Goal: Check status: Check status

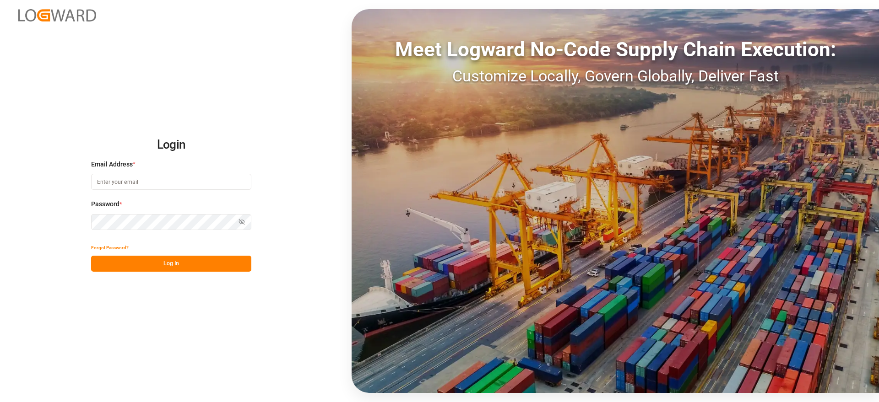
type input "[EMAIL_ADDRESS][DOMAIN_NAME]"
click at [209, 263] on button "Log In" at bounding box center [171, 264] width 160 height 16
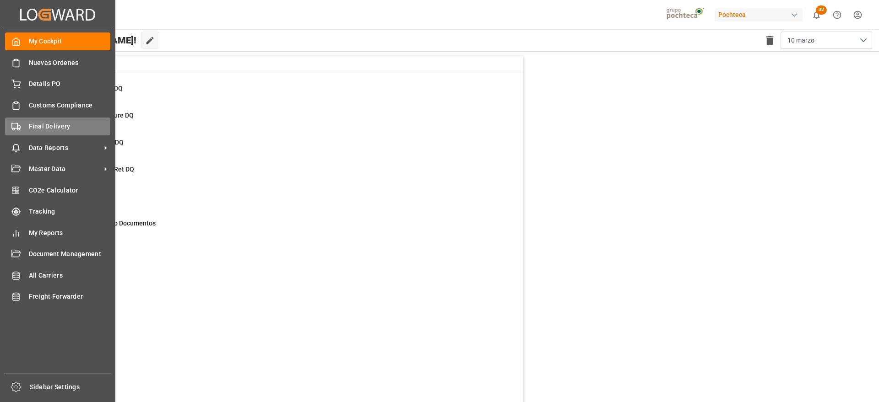
click at [48, 132] on div "Final Delivery Final Delivery" at bounding box center [57, 127] width 105 height 18
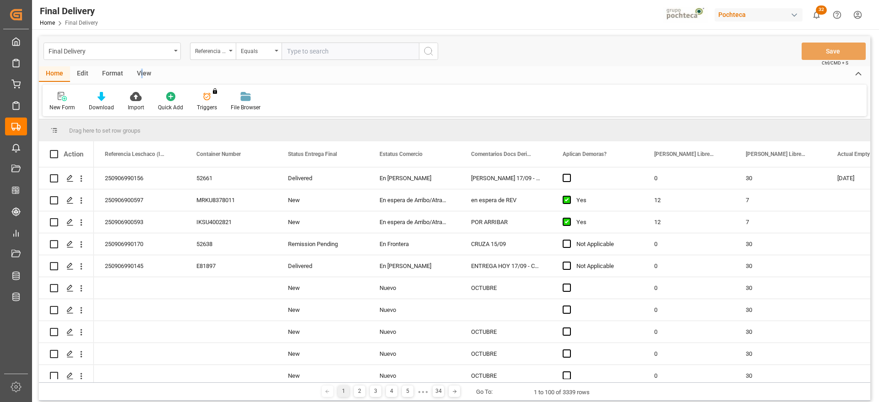
click at [141, 72] on div "View" at bounding box center [144, 74] width 28 height 16
click at [107, 94] on g at bounding box center [103, 96] width 9 height 9
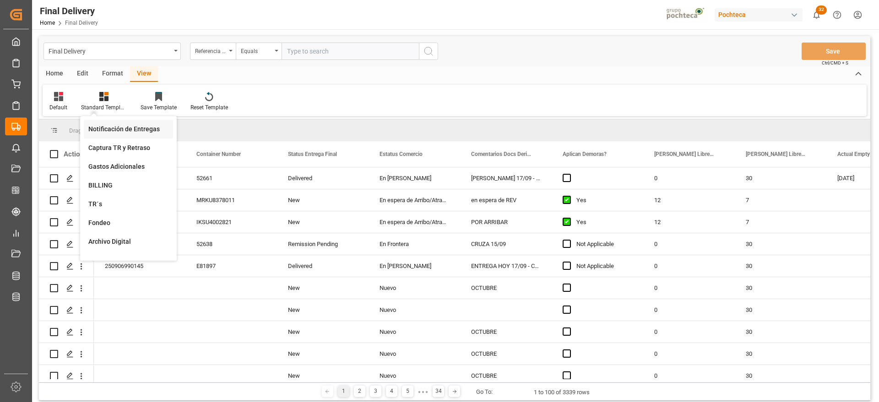
click at [126, 125] on div "Notificación de Entregas" at bounding box center [128, 130] width 80 height 10
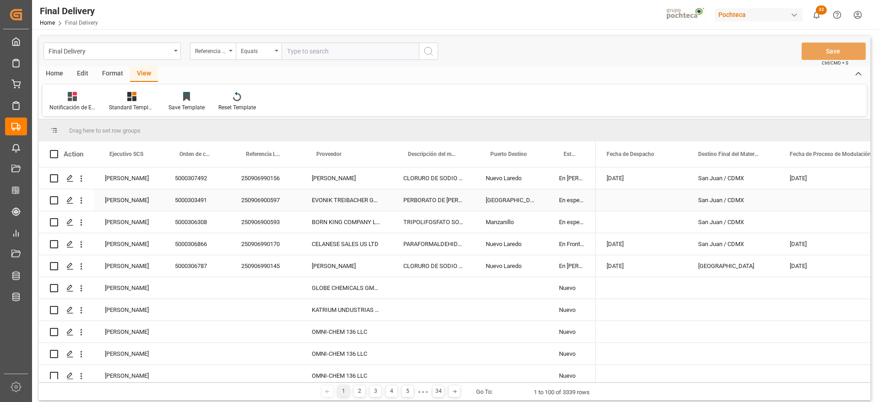
click at [674, 195] on div "Press SPACE to select this row." at bounding box center [642, 201] width 92 height 22
click at [756, 197] on div "San Juan / CDMX" at bounding box center [733, 201] width 92 height 22
click at [543, 206] on div "[GEOGRAPHIC_DATA]" at bounding box center [511, 201] width 73 height 22
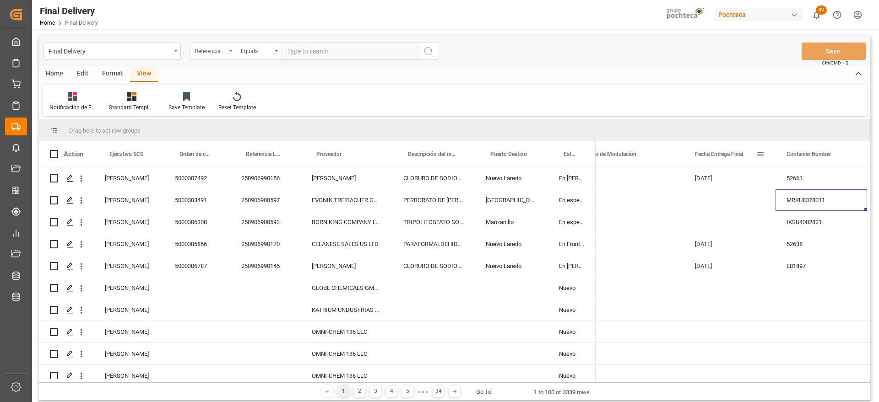
click at [760, 152] on span at bounding box center [760, 154] width 8 height 8
click at [815, 157] on span "filter" at bounding box center [812, 156] width 8 height 8
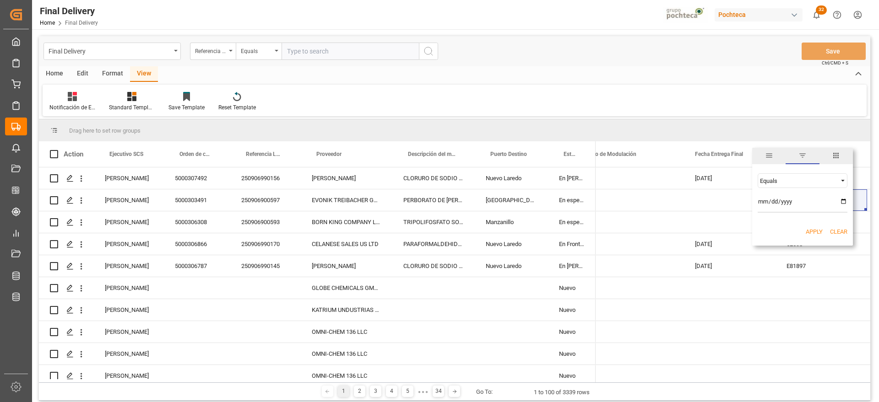
click at [843, 203] on input "date" at bounding box center [803, 204] width 90 height 18
type input "[DATE]"
click at [813, 230] on button "Apply" at bounding box center [814, 232] width 17 height 9
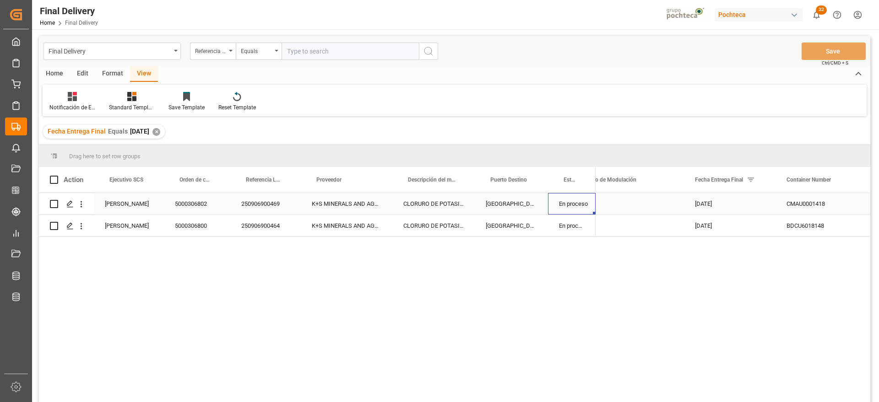
click at [560, 202] on div "En proceso" at bounding box center [572, 204] width 48 height 22
click at [749, 182] on span at bounding box center [751, 180] width 8 height 8
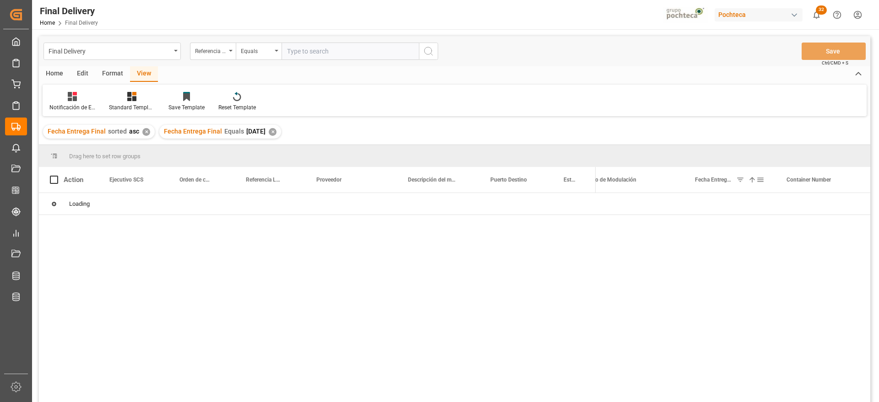
click at [760, 180] on span at bounding box center [760, 180] width 8 height 8
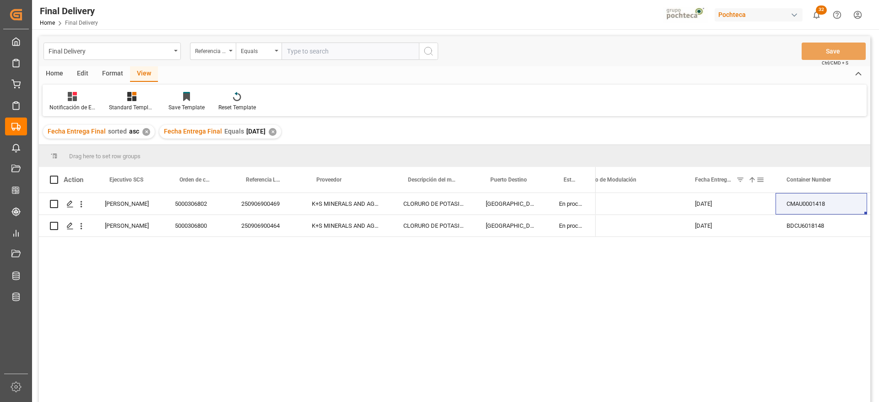
click at [759, 179] on span at bounding box center [760, 180] width 8 height 8
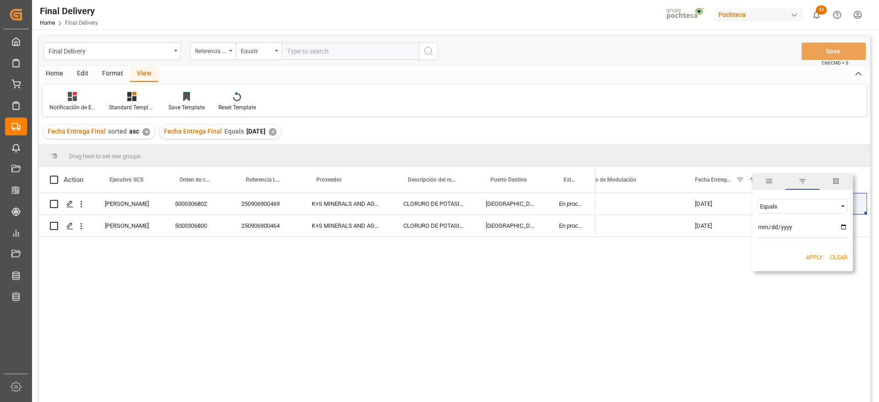
click at [842, 227] on input "[DATE]" at bounding box center [803, 229] width 90 height 18
type input "[DATE]"
click at [818, 257] on button "Apply" at bounding box center [814, 257] width 17 height 9
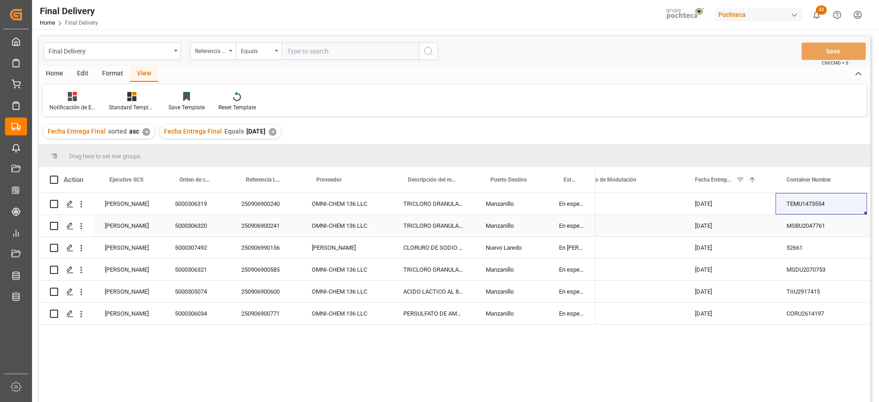
drag, startPoint x: 818, startPoint y: 236, endPoint x: 790, endPoint y: 241, distance: 28.7
click at [818, 236] on div "MSBU2047761" at bounding box center [821, 226] width 92 height 22
click at [526, 254] on div "Nuevo Laredo" at bounding box center [511, 248] width 73 height 22
click at [534, 300] on div "Manzanillo" at bounding box center [511, 292] width 73 height 22
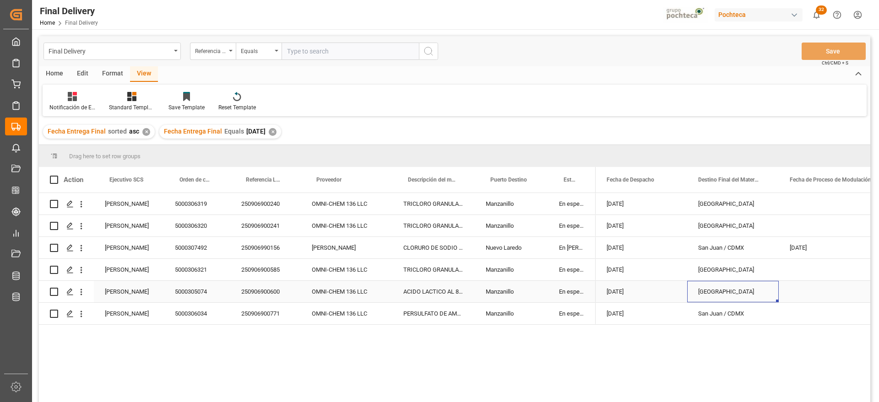
scroll to position [0, 52]
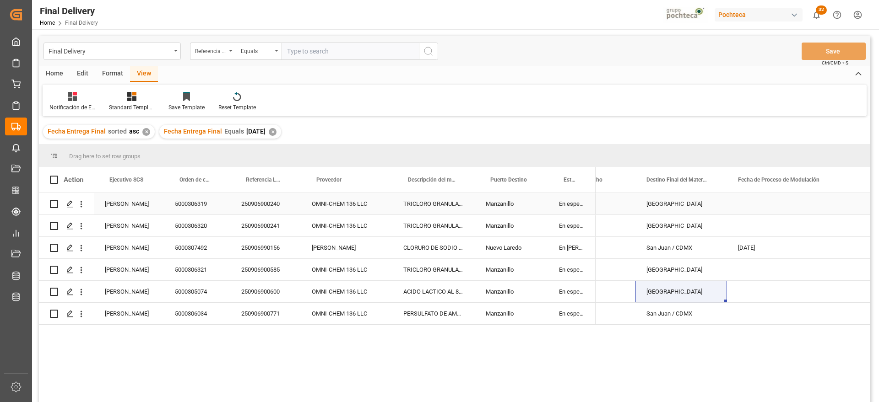
click at [813, 213] on div "Press SPACE to select this row." at bounding box center [797, 204] width 140 height 22
